Goal: Information Seeking & Learning: Learn about a topic

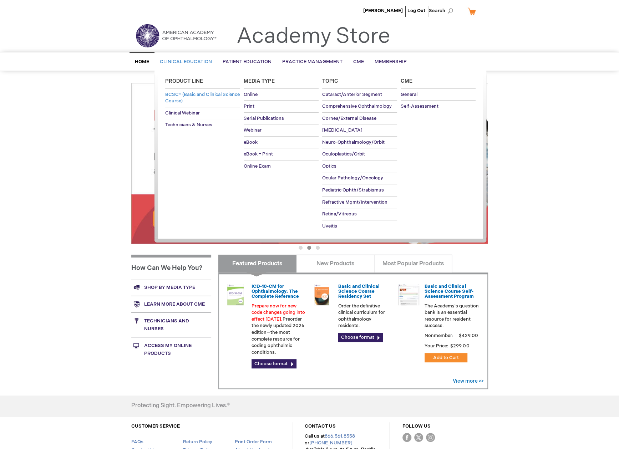
click at [187, 93] on span "BCSC® (Basic and Clinical Science Course)" at bounding box center [202, 98] width 75 height 12
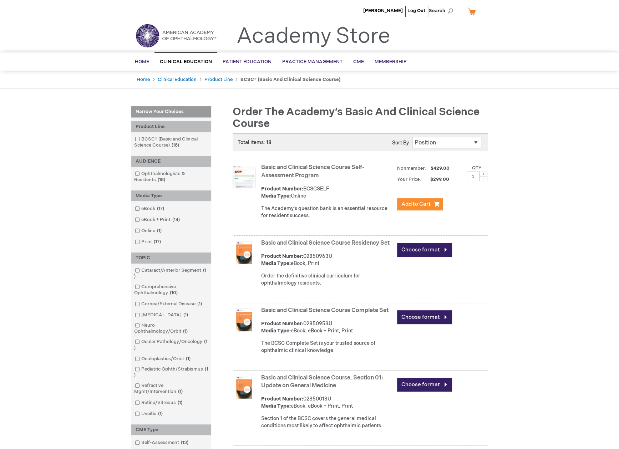
click at [285, 244] on link "Basic and Clinical Science Course Residency Set" at bounding box center [325, 243] width 128 height 7
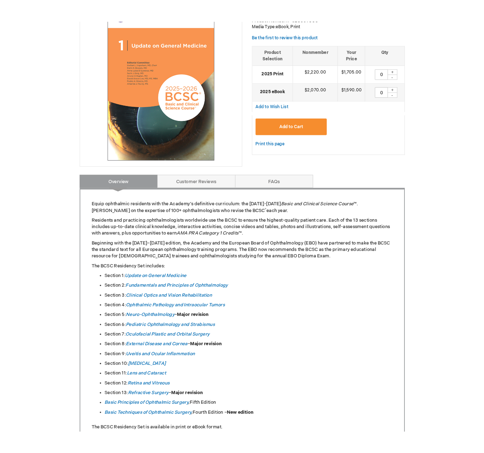
scroll to position [214, 0]
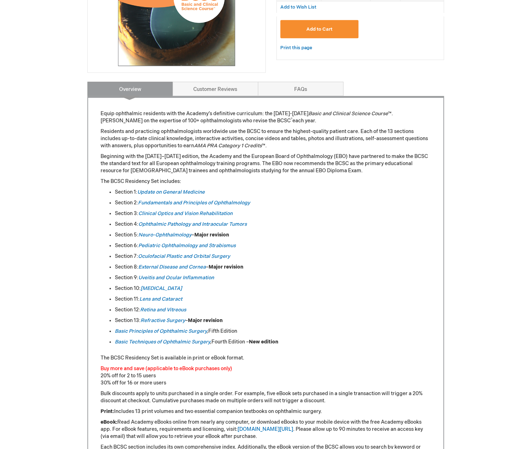
click at [489, 282] on div "[PERSON_NAME] Log Out Search My Cart CLOSE RECENTLY ADDED ITEM(S) Close There a…" at bounding box center [265, 322] width 531 height 1072
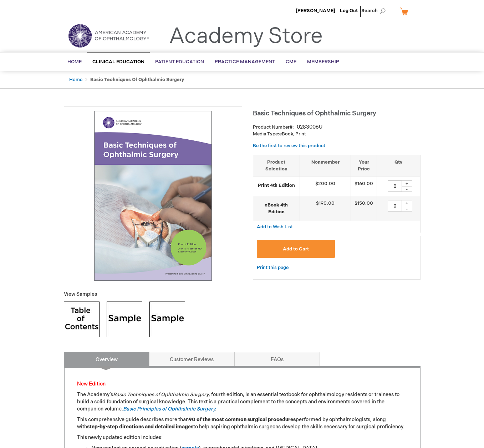
type input "0"
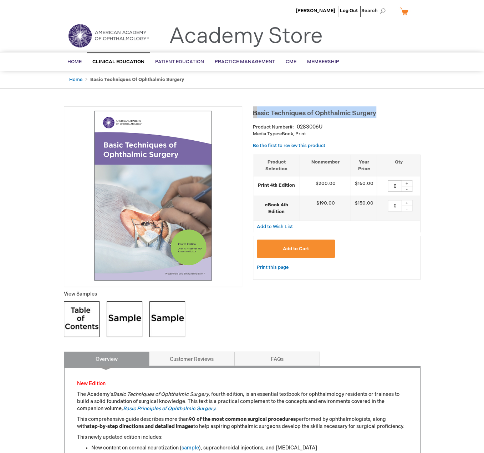
drag, startPoint x: 377, startPoint y: 114, endPoint x: 254, endPoint y: 114, distance: 122.8
click at [254, 114] on h1 "Basic Techniques of Ophthalmic Surgery" at bounding box center [337, 112] width 168 height 12
copy span "Basic Techniques of Ophthalmic Surgery"
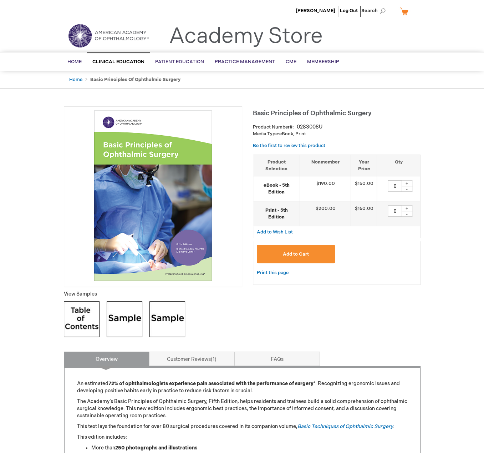
click at [387, 112] on h1 "Basic Principles of Ophthalmic Surgery" at bounding box center [337, 112] width 168 height 12
drag, startPoint x: 374, startPoint y: 114, endPoint x: 254, endPoint y: 113, distance: 119.9
click at [254, 113] on h1 "Basic Principles of Ophthalmic Surgery" at bounding box center [337, 112] width 168 height 12
copy span "Basic Principles of Ophthalmic Surgery"
click at [214, 411] on p "The Academy’s Basic Principles of Ophthalmic Surgery, Fifth Edition, helps resi…" at bounding box center [242, 408] width 330 height 21
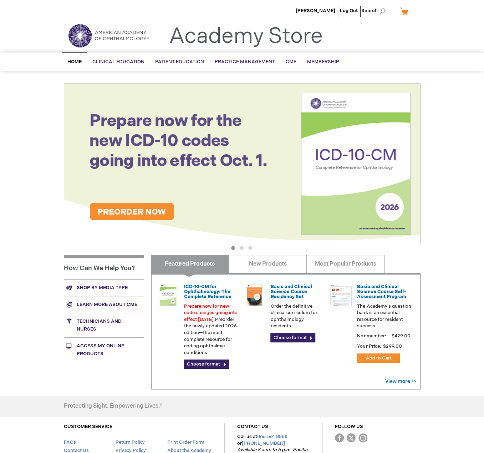
click at [242, 246] on button "2" at bounding box center [242, 248] width 4 height 4
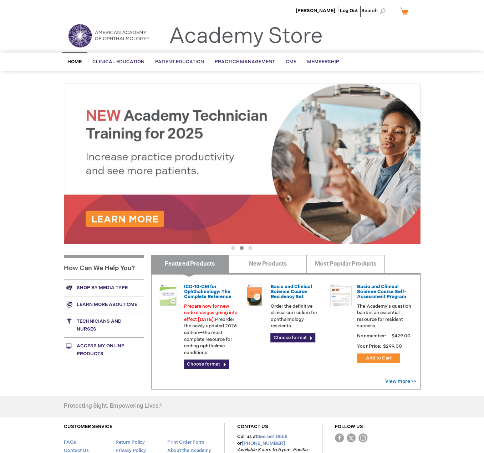
click at [248, 248] on button "3" at bounding box center [250, 248] width 4 height 4
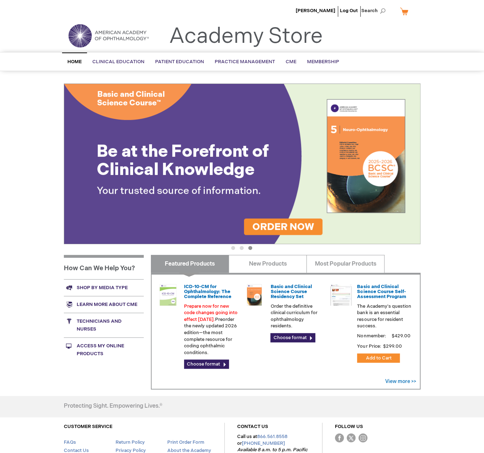
click at [268, 226] on img at bounding box center [242, 164] width 357 height 161
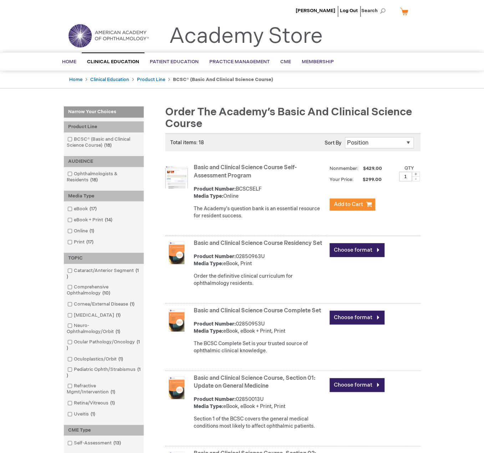
click at [218, 244] on link "Basic and Clinical Science Course Residency Set" at bounding box center [258, 243] width 128 height 7
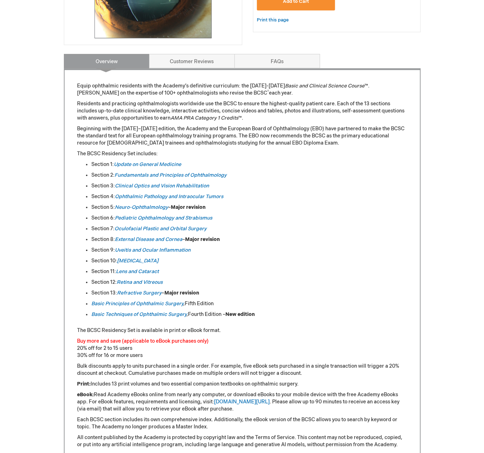
scroll to position [250, 0]
